Goal: Task Accomplishment & Management: Manage account settings

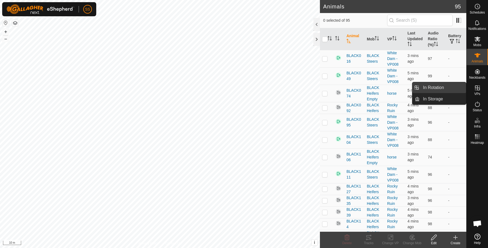
click at [441, 88] on link "In Rotation" at bounding box center [442, 87] width 46 height 11
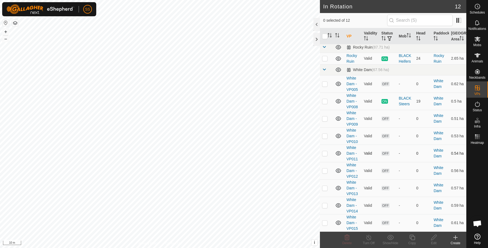
scroll to position [69, 0]
click at [327, 83] on p-checkbox at bounding box center [324, 84] width 5 height 4
click at [347, 238] on icon at bounding box center [346, 236] width 5 height 5
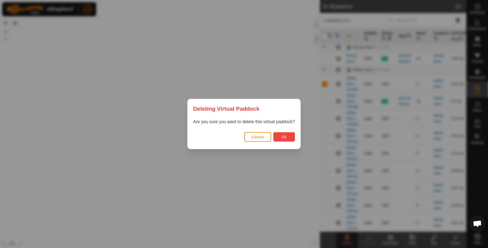
click at [283, 137] on span "Ok" at bounding box center [283, 137] width 5 height 4
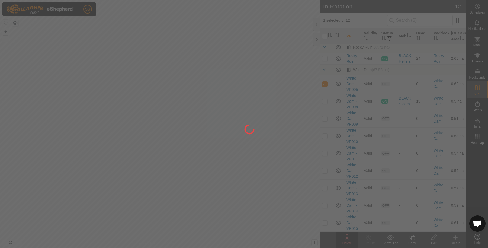
checkbox input "false"
